Goal: Book appointment/travel/reservation

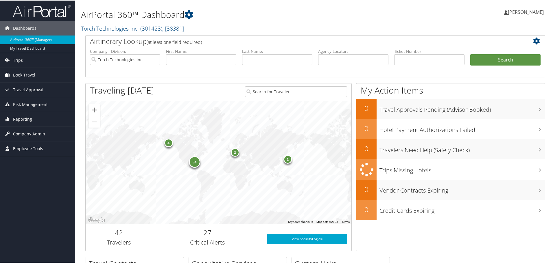
click at [25, 72] on span "Book Travel" at bounding box center [24, 74] width 22 height 14
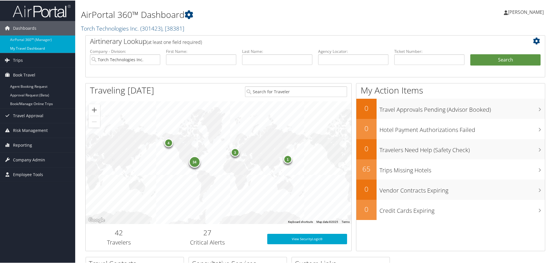
click at [17, 49] on link "My Travel Dashboard" at bounding box center [37, 48] width 75 height 9
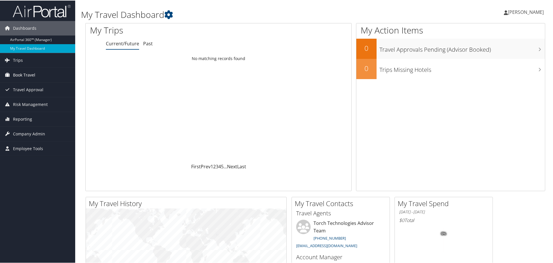
click at [21, 72] on span "Book Travel" at bounding box center [24, 74] width 22 height 14
click at [17, 61] on span "Trips" at bounding box center [18, 60] width 10 height 14
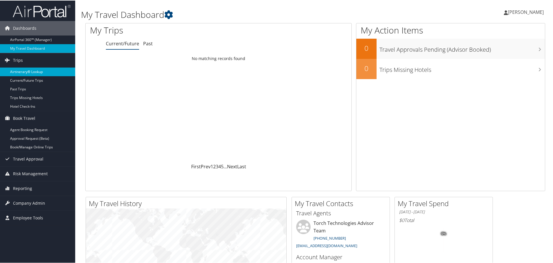
click at [19, 71] on link "Airtinerary® Lookup" at bounding box center [37, 71] width 75 height 9
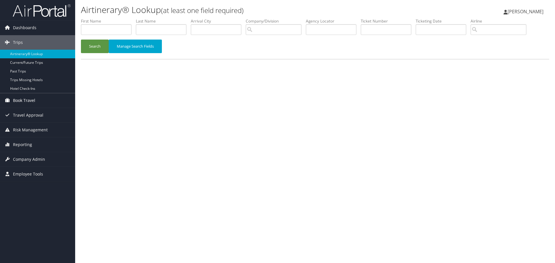
click at [28, 94] on span "Book Travel" at bounding box center [24, 100] width 22 height 14
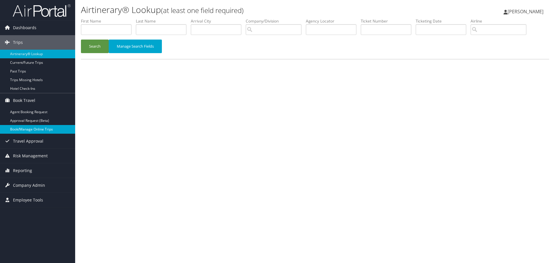
click at [31, 129] on link "Book/Manage Online Trips" at bounding box center [37, 129] width 75 height 9
